Goal: Information Seeking & Learning: Find specific page/section

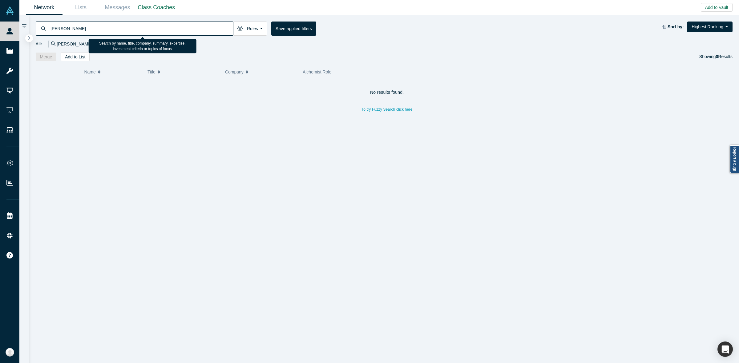
click at [206, 24] on input "[PERSON_NAME]" at bounding box center [141, 28] width 183 height 14
paste input "[PERSON_NAME]"
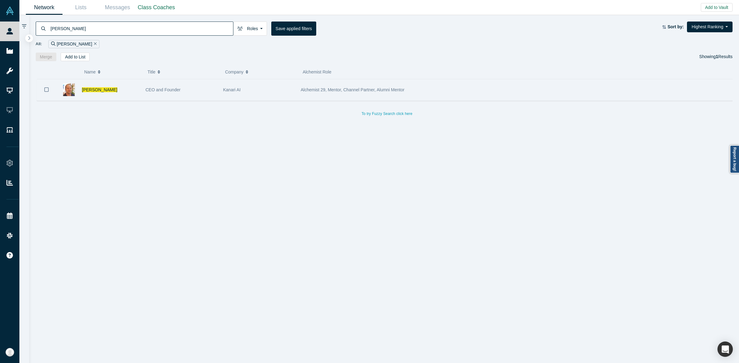
click at [182, 94] on div "CEO and Founder" at bounding box center [181, 89] width 71 height 21
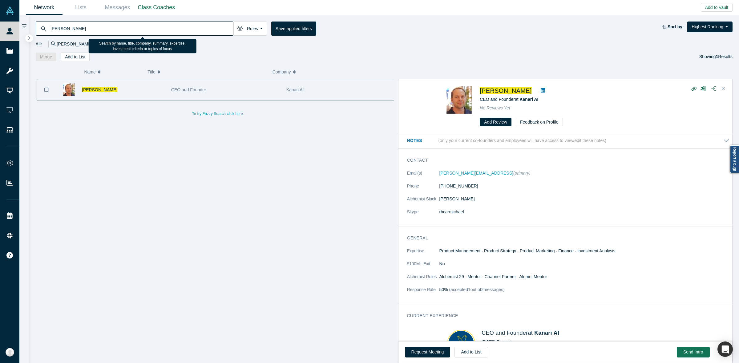
click at [216, 26] on input "[PERSON_NAME]" at bounding box center [141, 28] width 183 height 14
paste input "[PERSON_NAME]"
click at [216, 26] on input "[PERSON_NAME]" at bounding box center [141, 28] width 183 height 14
type input "[PERSON_NAME]"
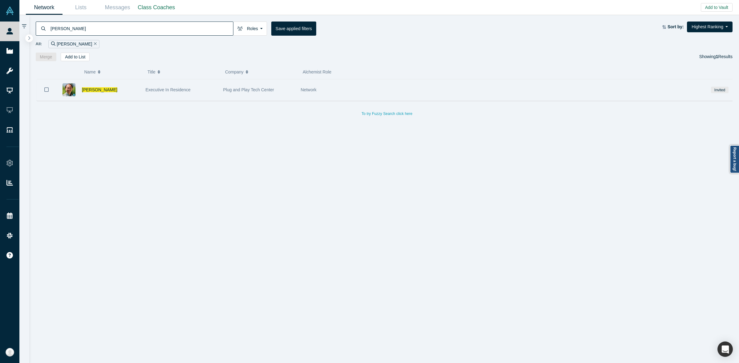
click at [199, 93] on div "Executive In Residence" at bounding box center [181, 89] width 71 height 21
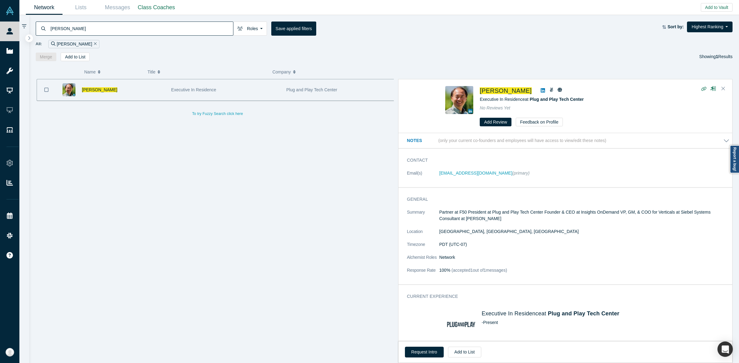
click at [222, 194] on div "[PERSON_NAME] Executive In Residence Plug and Play Tech Center To try Fuzzy Sea…" at bounding box center [218, 224] width 364 height 290
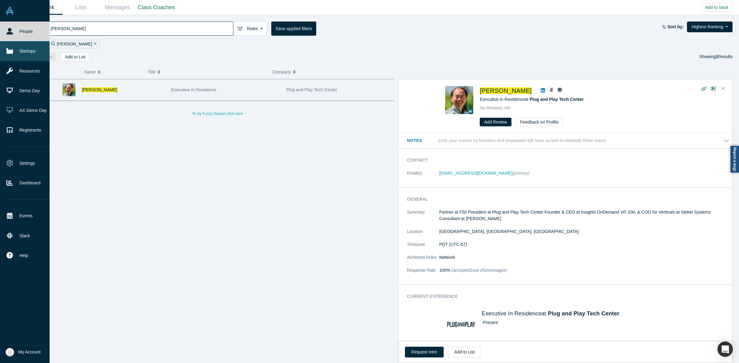
click at [18, 55] on link "Startups" at bounding box center [27, 51] width 55 height 20
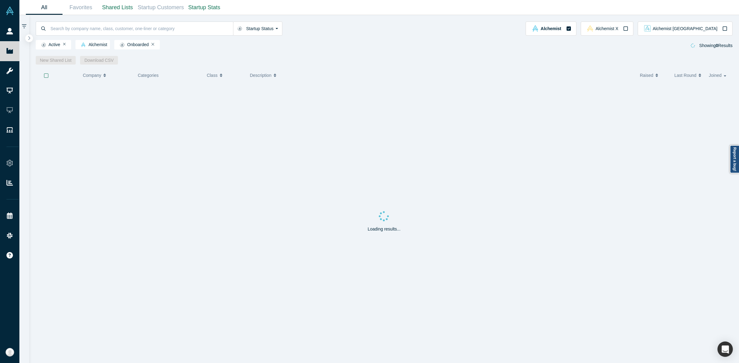
click at [90, 34] on input at bounding box center [141, 28] width 183 height 14
click at [182, 32] on input "[PERSON_NAME]" at bounding box center [141, 28] width 183 height 14
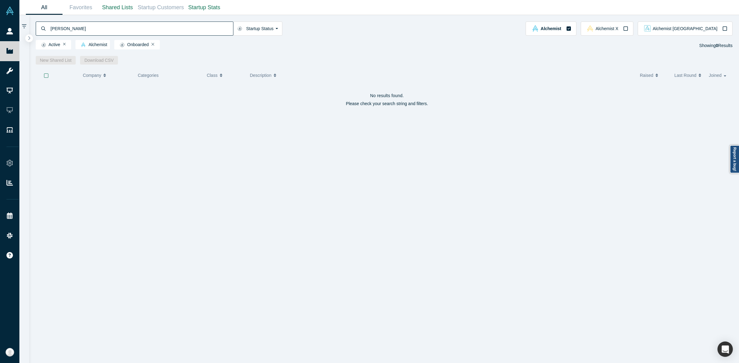
paste input "[PERSON_NAME]"
type input "[PERSON_NAME]"
